Goal: Find specific fact: Find contact information

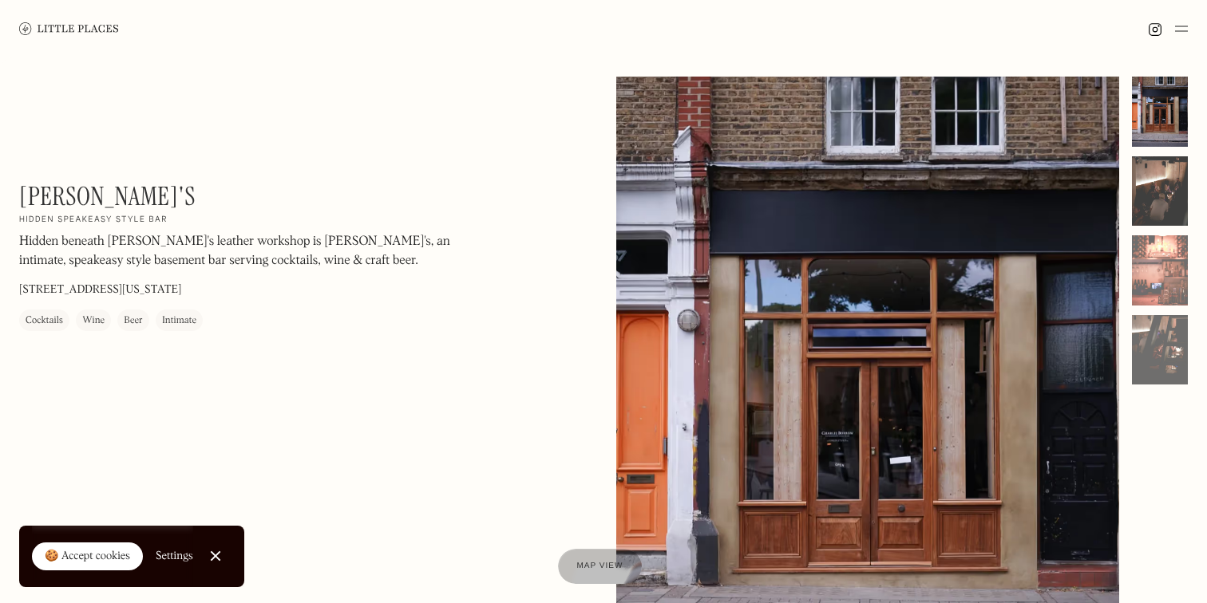
click at [1177, 178] on div at bounding box center [1160, 191] width 56 height 70
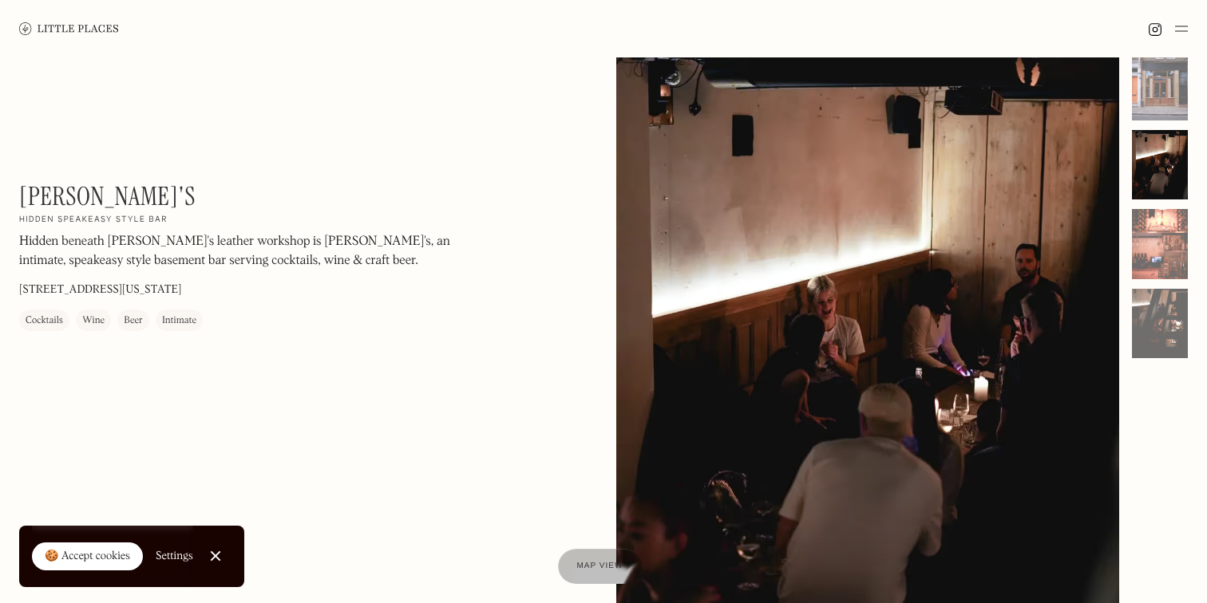
scroll to position [30, 0]
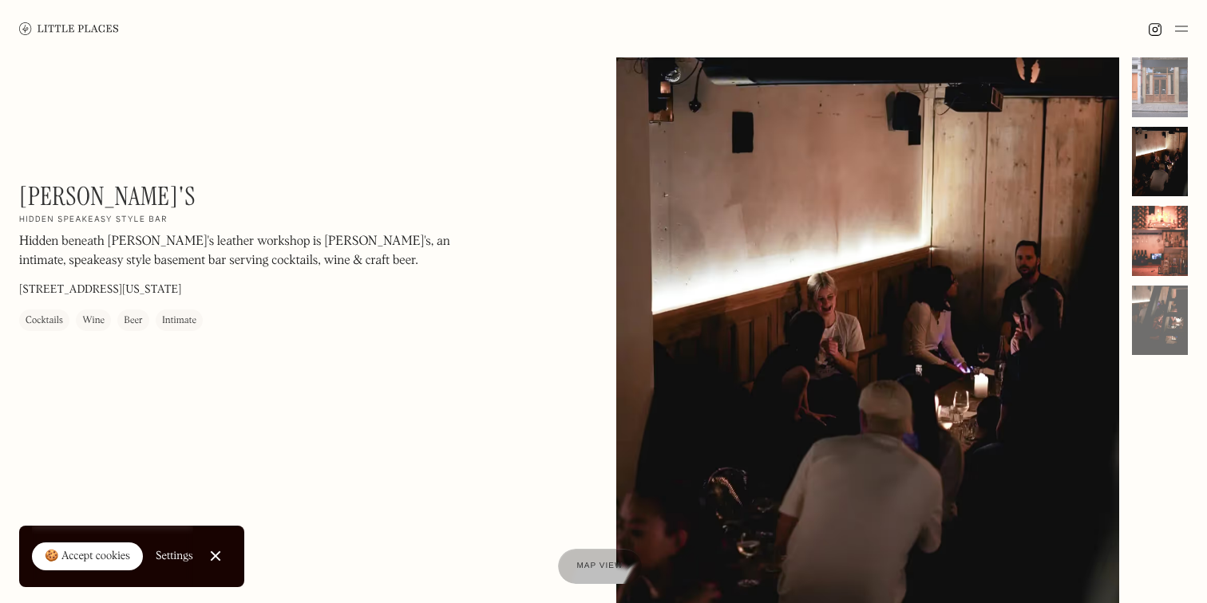
click at [1168, 230] on div at bounding box center [1160, 241] width 56 height 70
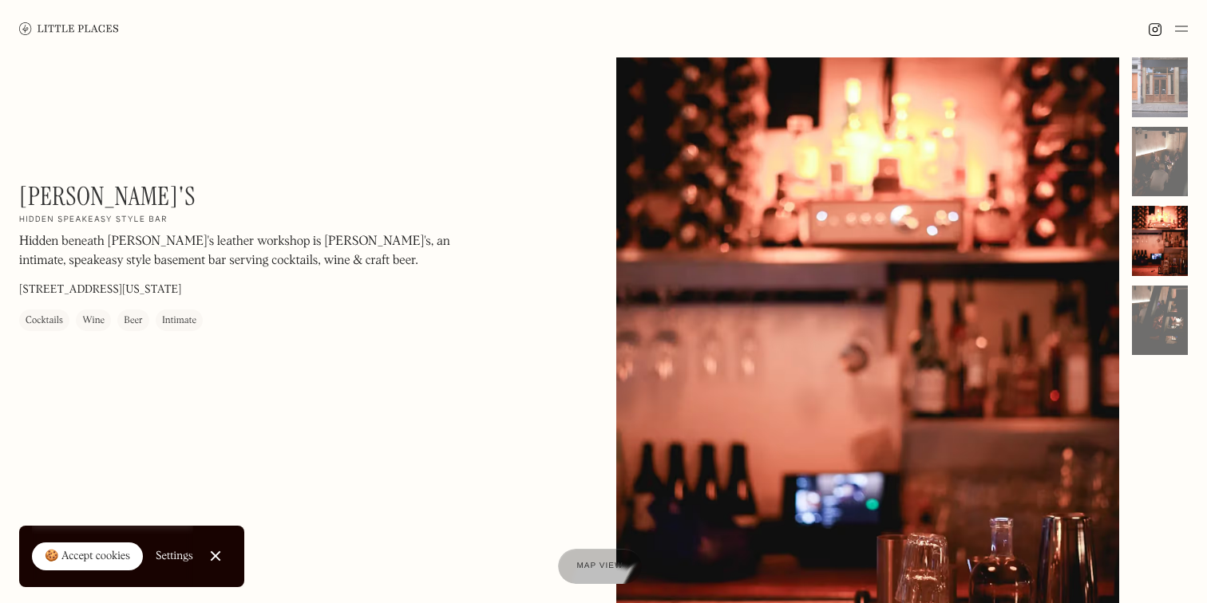
scroll to position [34, 0]
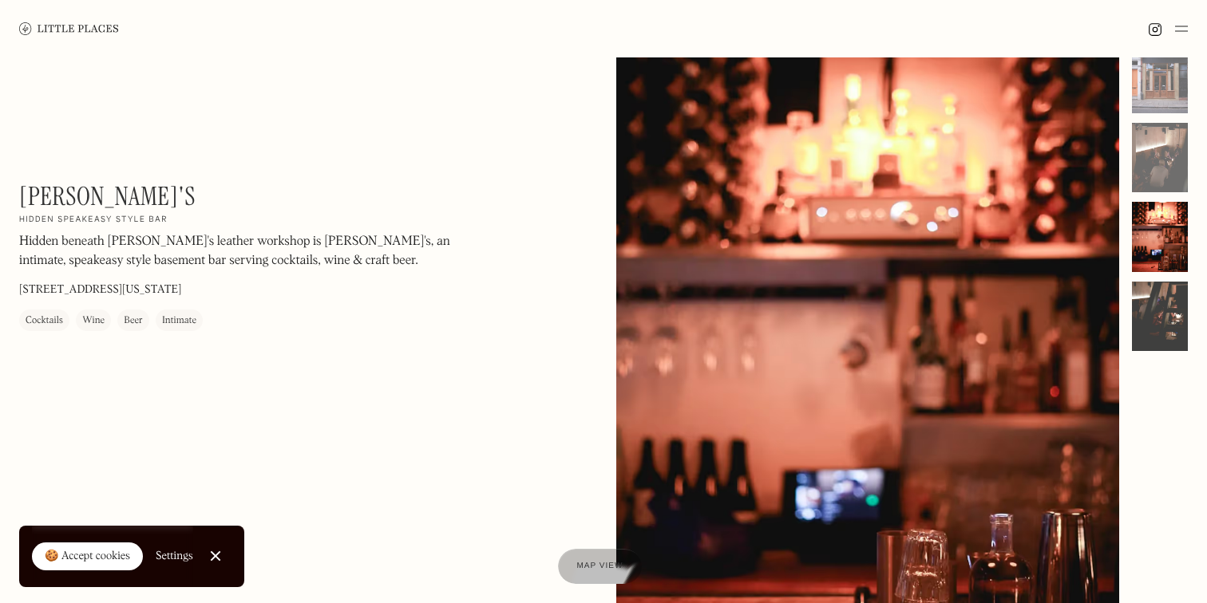
click at [1166, 313] on div at bounding box center [1160, 317] width 56 height 70
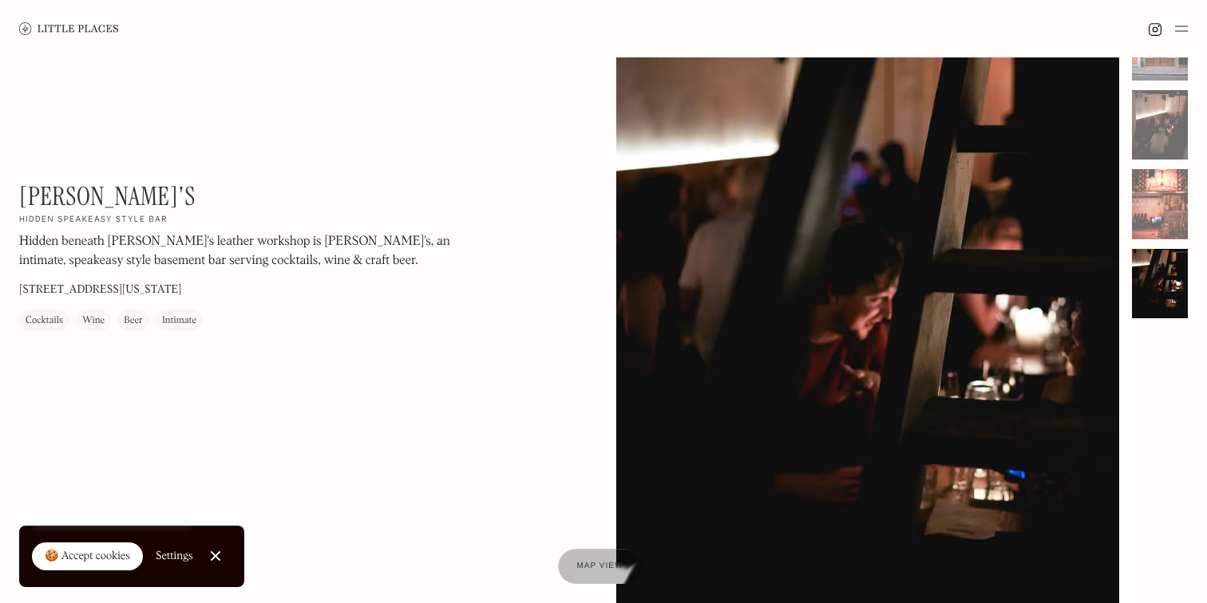
scroll to position [68, 0]
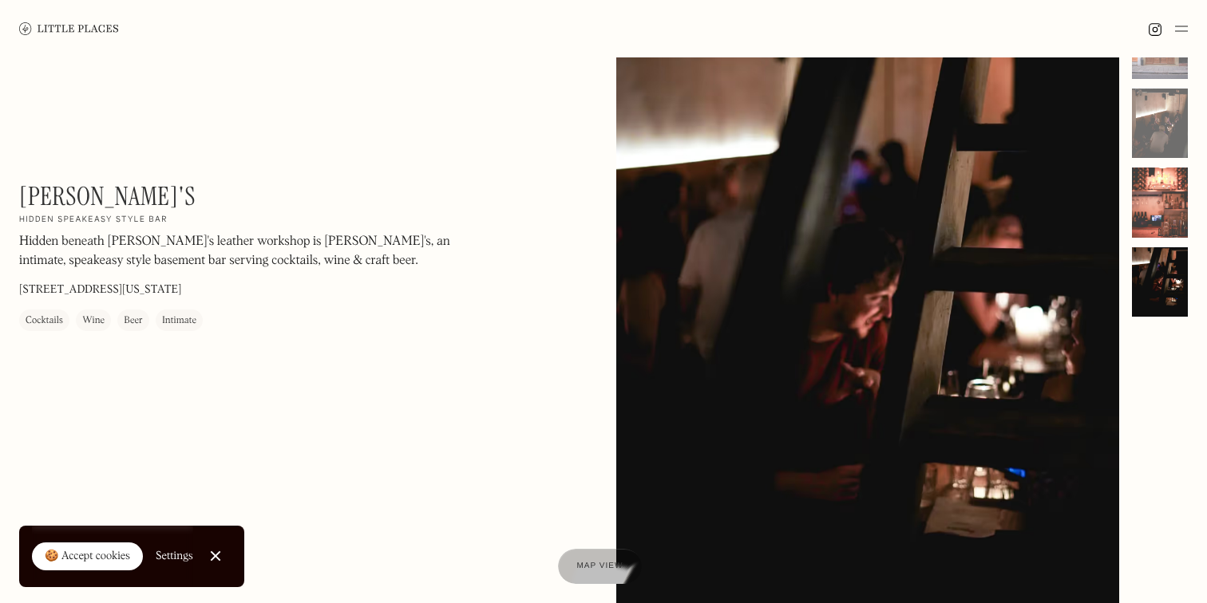
click at [1167, 210] on div at bounding box center [1160, 203] width 56 height 70
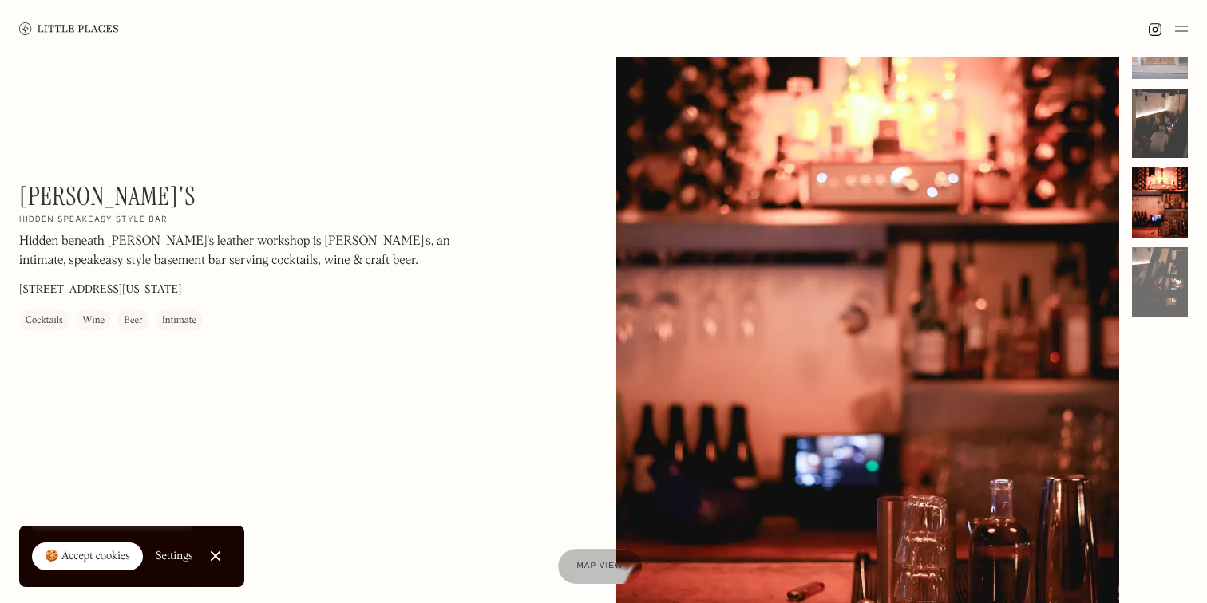
click at [1166, 131] on div at bounding box center [1160, 124] width 56 height 70
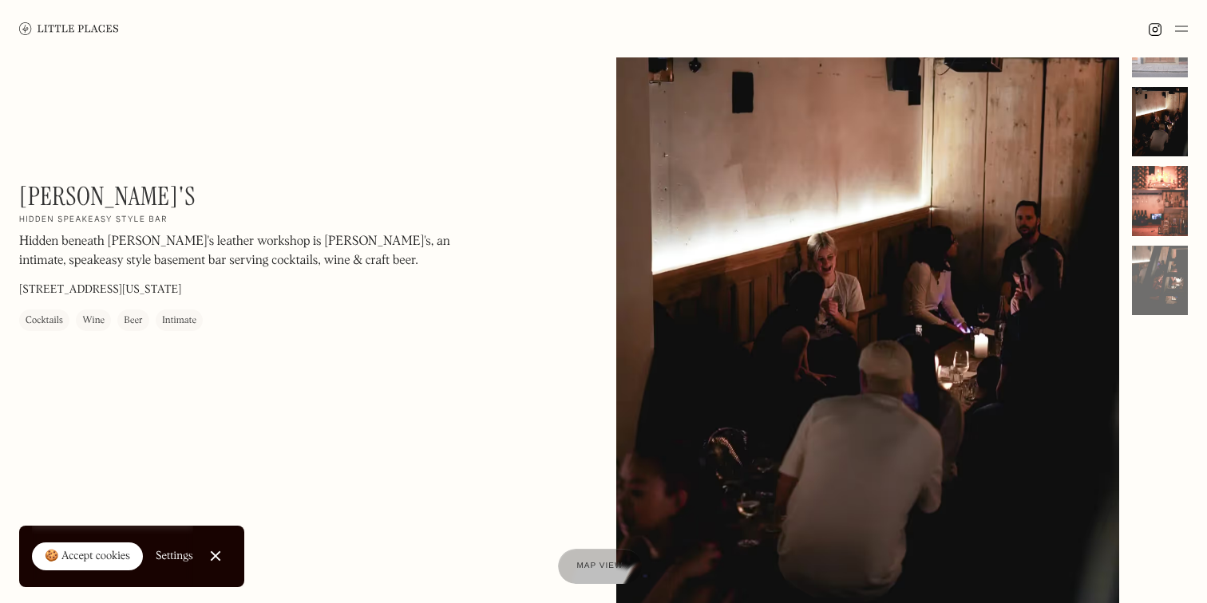
scroll to position [15, 0]
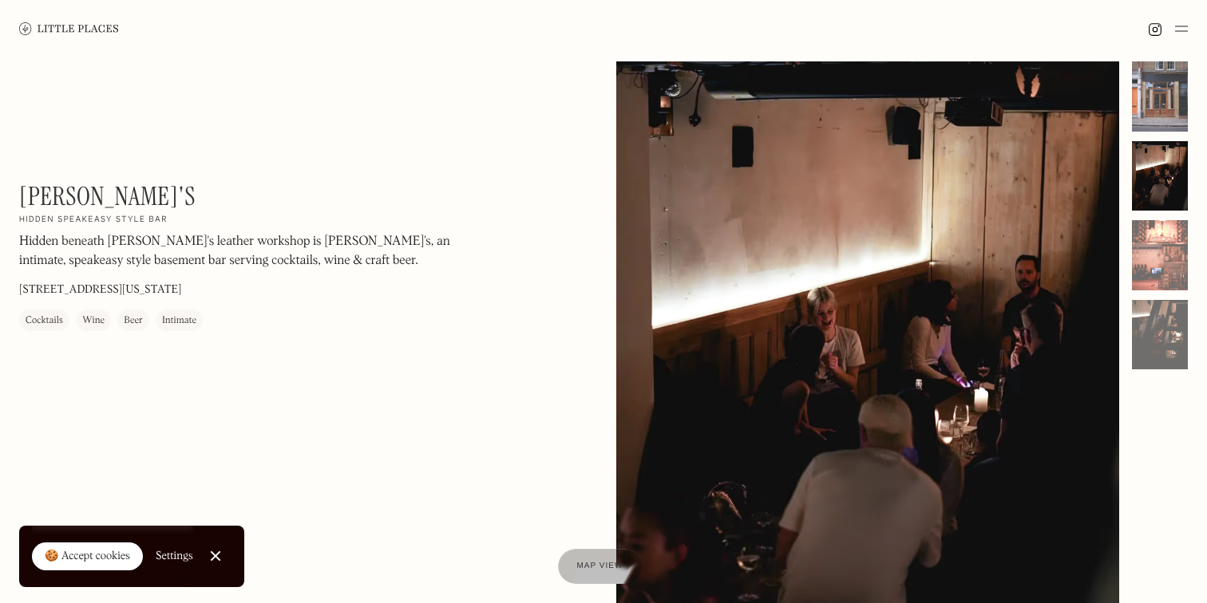
click at [1162, 91] on div at bounding box center [1160, 96] width 56 height 70
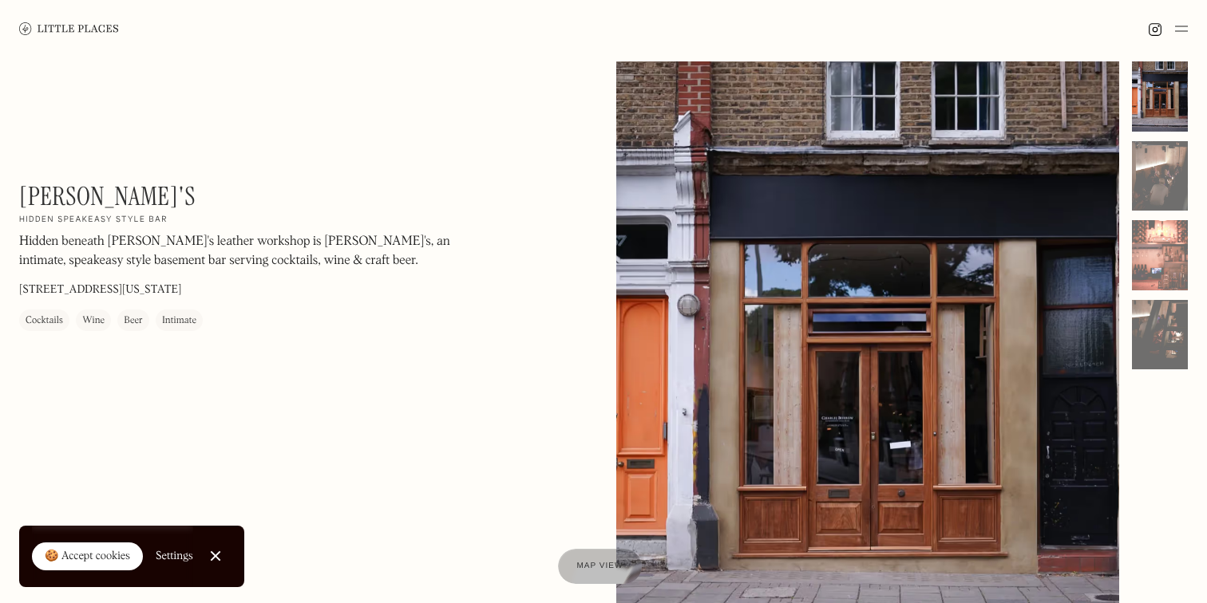
click at [295, 250] on p "Hidden beneath [PERSON_NAME]'s leather workshop is [PERSON_NAME]'s, an intimate…" at bounding box center [234, 251] width 431 height 38
click at [171, 291] on p "[STREET_ADDRESS][US_STATE]" at bounding box center [100, 290] width 162 height 17
drag, startPoint x: 145, startPoint y: 287, endPoint x: 189, endPoint y: 287, distance: 43.9
click at [189, 287] on div "[PERSON_NAME]'s On Our Radar Hidden speakeasy style bar Hidden beneath [PERSON_…" at bounding box center [234, 256] width 431 height 150
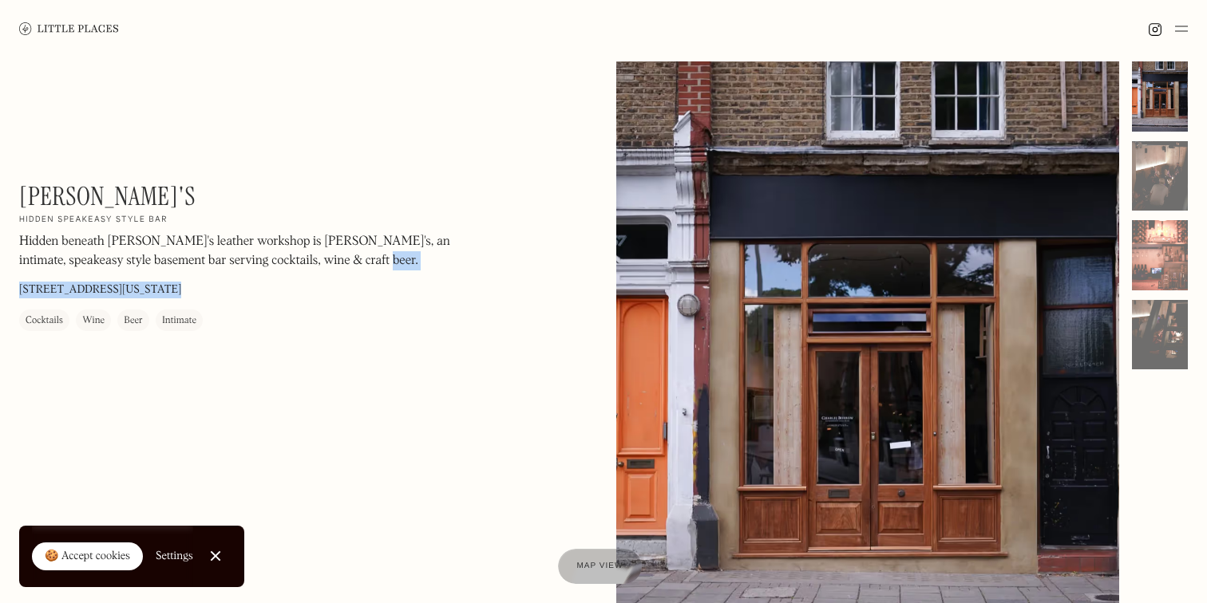
drag, startPoint x: 180, startPoint y: 288, endPoint x: 144, endPoint y: 294, distance: 35.6
click at [144, 294] on p "[STREET_ADDRESS][US_STATE]" at bounding box center [100, 290] width 162 height 17
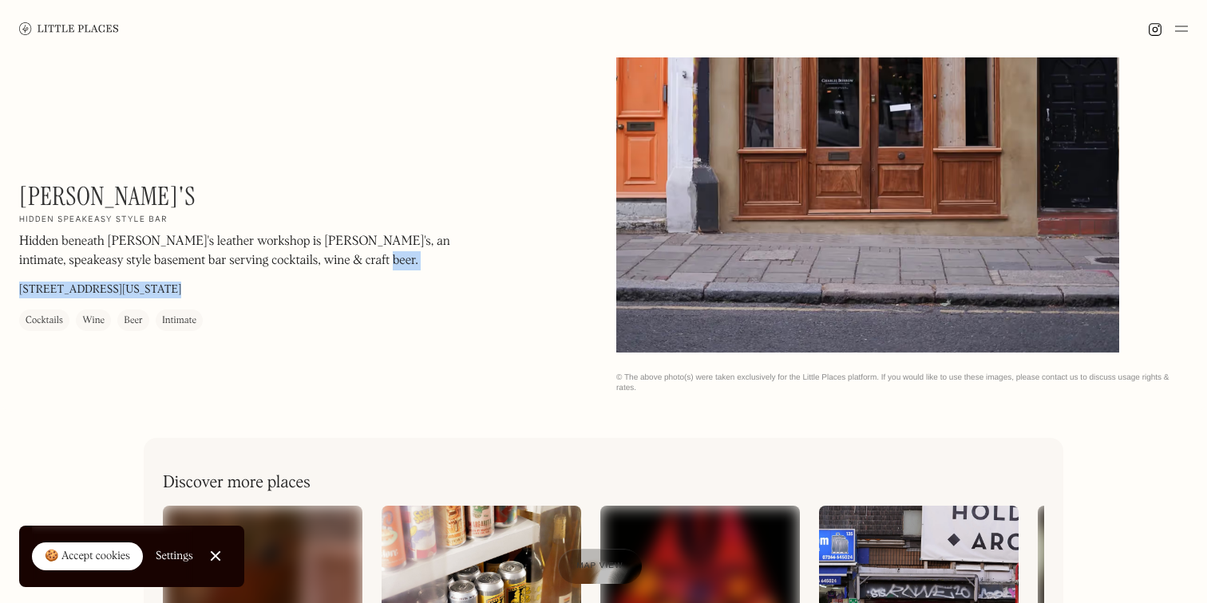
scroll to position [100, 0]
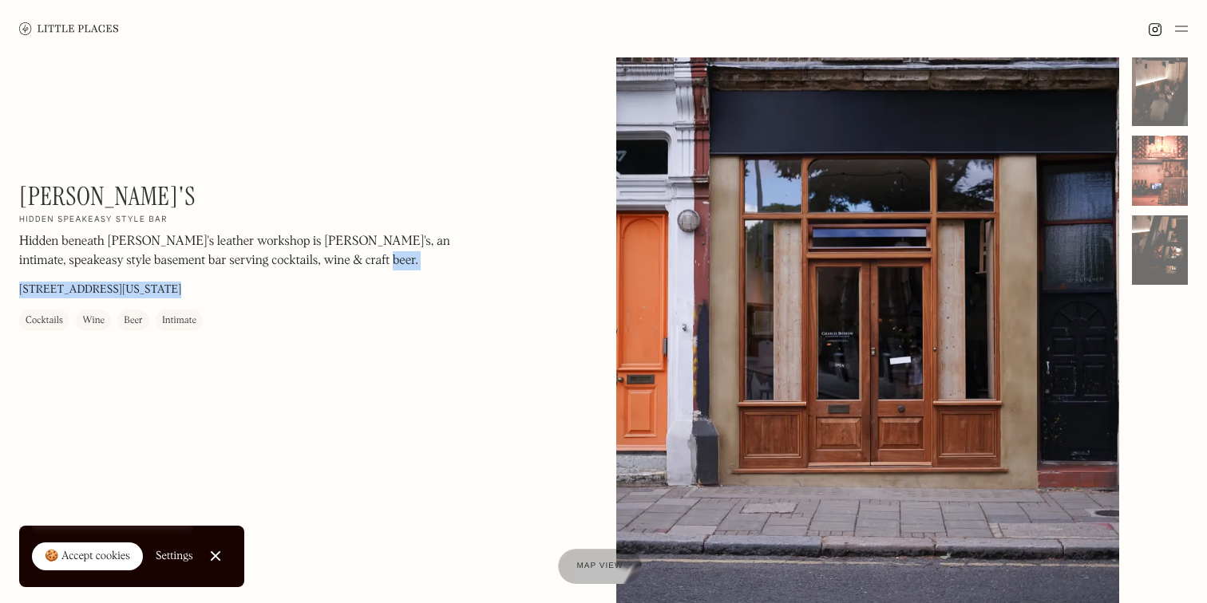
click at [834, 358] on div at bounding box center [867, 291] width 503 height 629
click at [1169, 156] on div at bounding box center [1160, 171] width 56 height 70
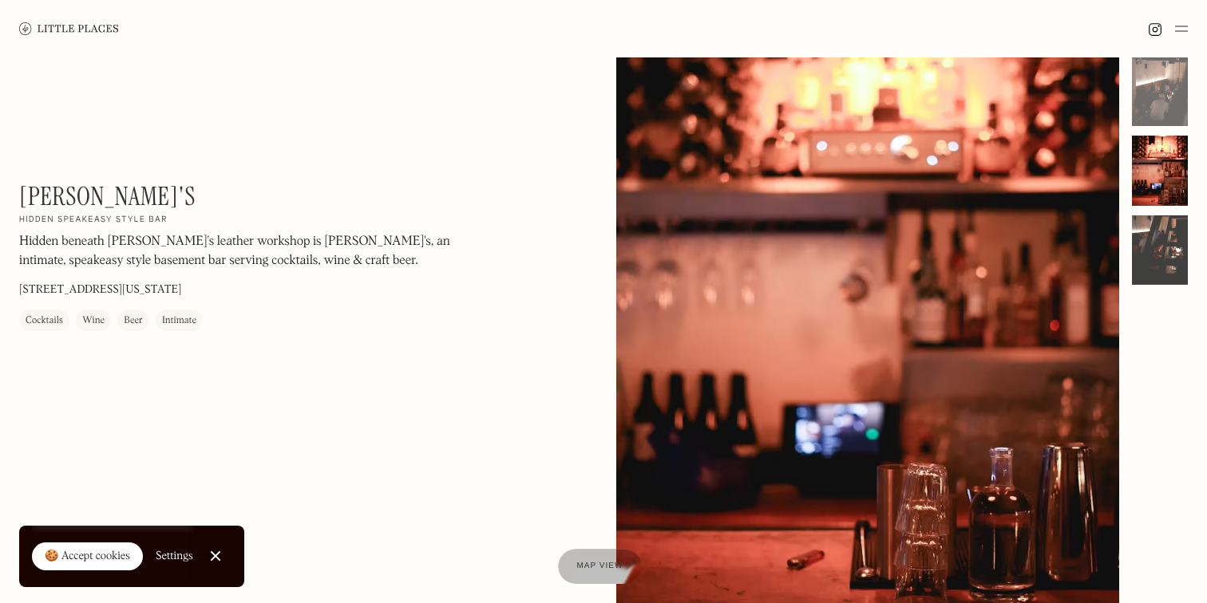
click at [1169, 251] on div at bounding box center [1160, 251] width 56 height 70
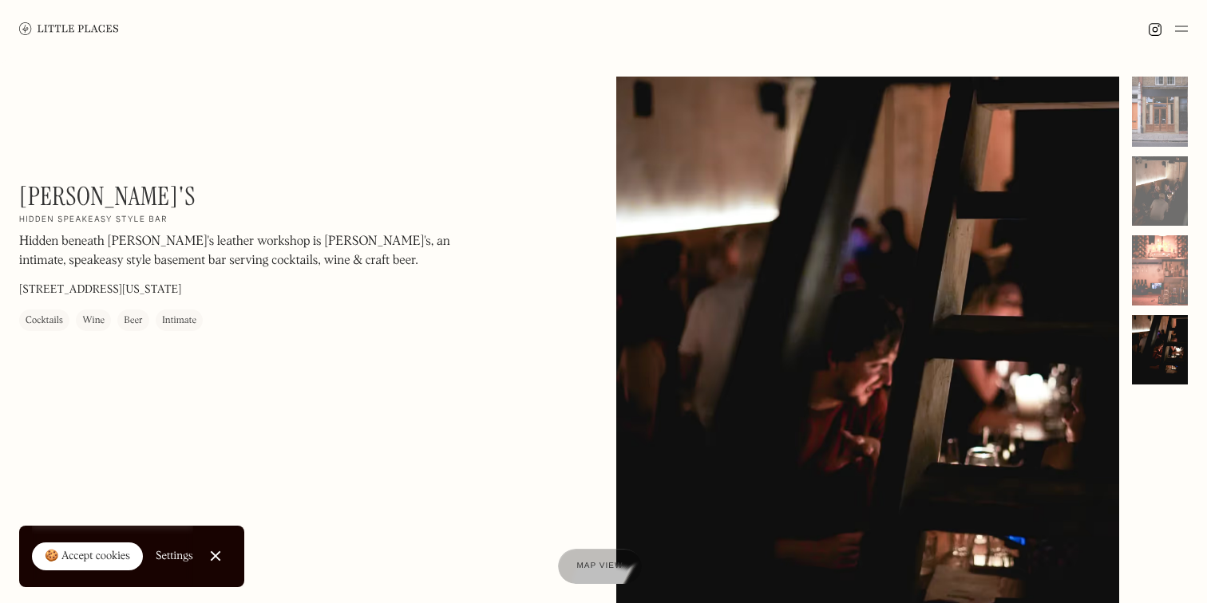
scroll to position [0, 0]
click at [123, 223] on h2 "Hidden speakeasy style bar" at bounding box center [93, 220] width 148 height 11
click at [125, 220] on h2 "Hidden speakeasy style bar" at bounding box center [93, 220] width 148 height 11
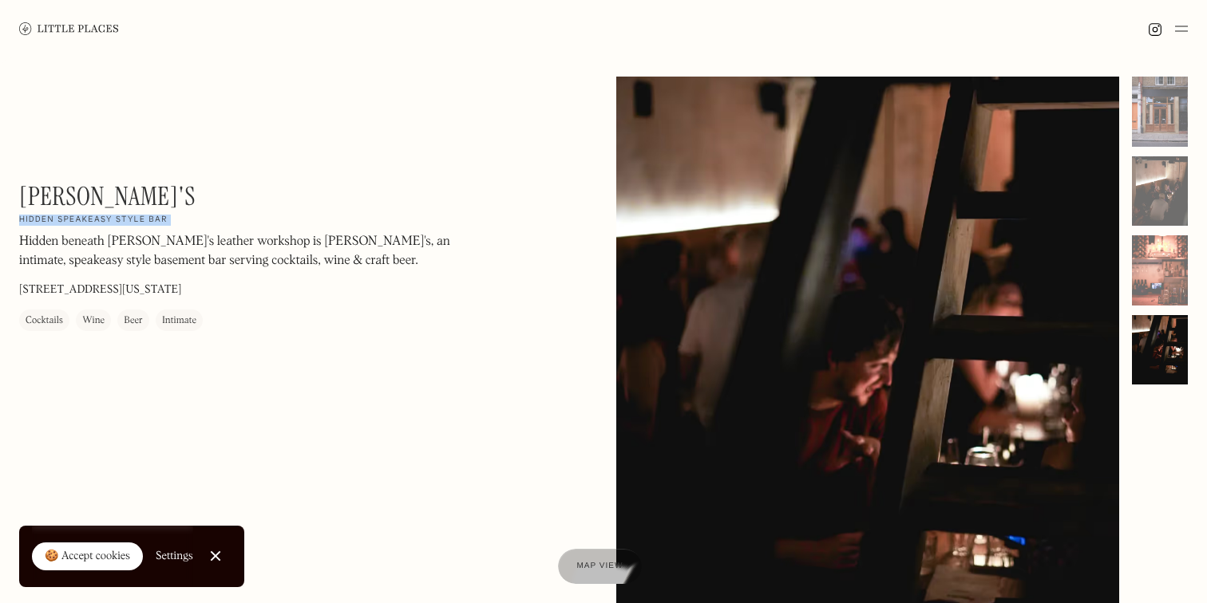
click at [171, 216] on div "[PERSON_NAME]'s On Our Radar Hidden speakeasy style bar Hidden beneath [PERSON_…" at bounding box center [234, 256] width 431 height 150
click at [96, 199] on h1 "[PERSON_NAME]'s" at bounding box center [107, 196] width 176 height 30
click at [125, 290] on p "[STREET_ADDRESS][US_STATE]" at bounding box center [100, 290] width 162 height 17
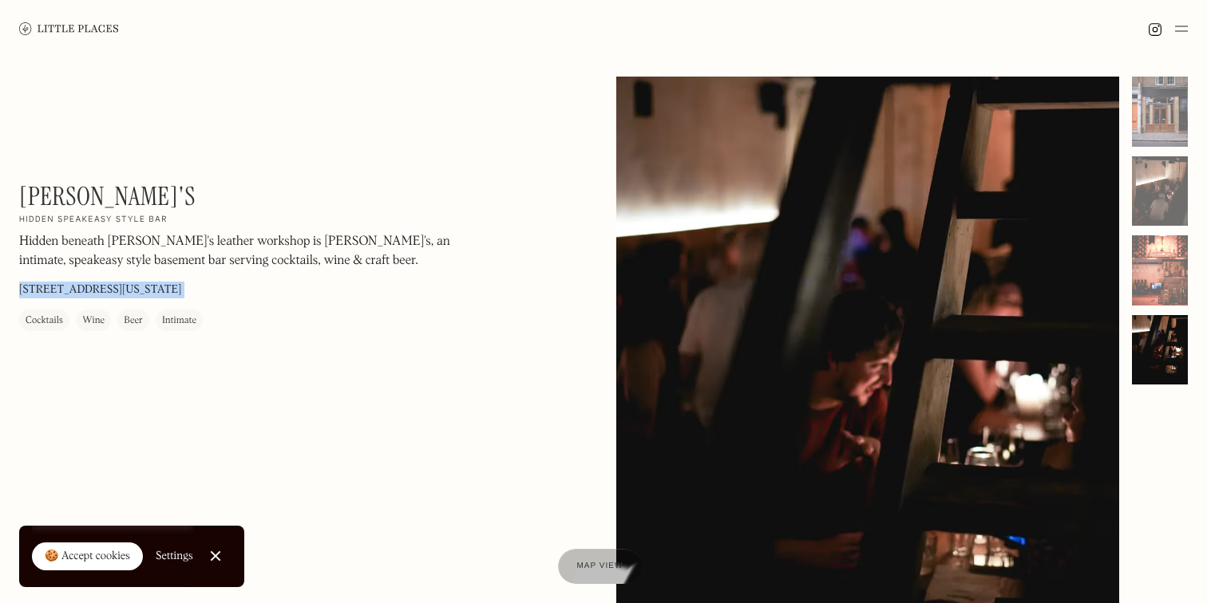
click at [125, 290] on p "[STREET_ADDRESS][US_STATE]" at bounding box center [100, 290] width 162 height 17
copy p "[STREET_ADDRESS][US_STATE]"
click at [111, 206] on h1 "[PERSON_NAME]'s" at bounding box center [107, 196] width 176 height 30
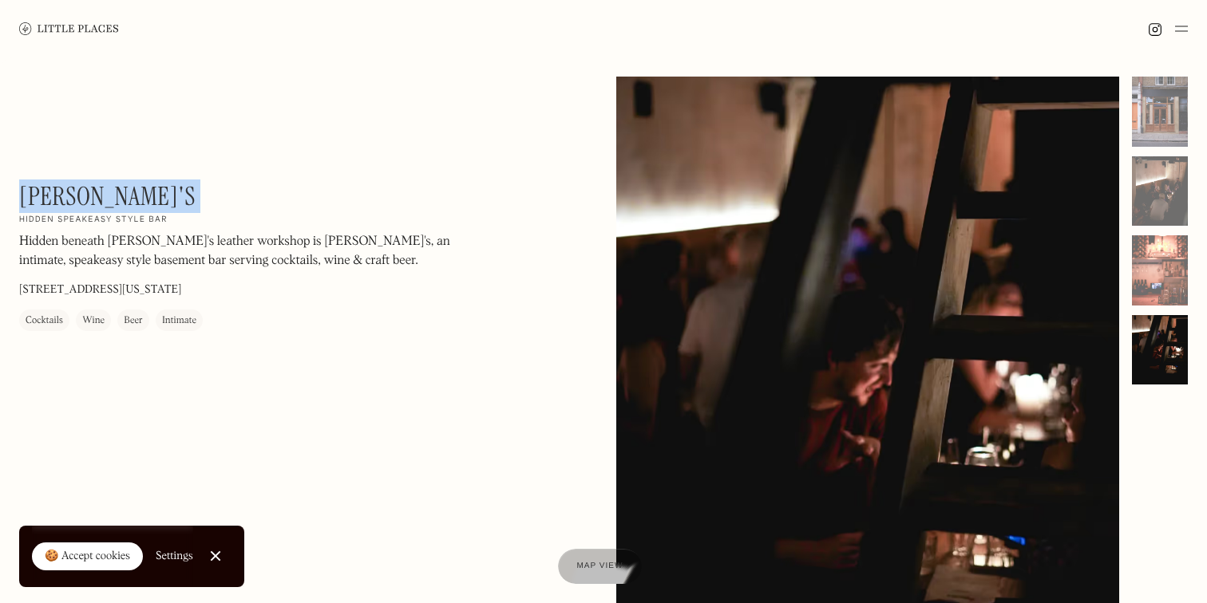
copy div "[PERSON_NAME]'s On Our Radar"
